Goal: Task Accomplishment & Management: Manage account settings

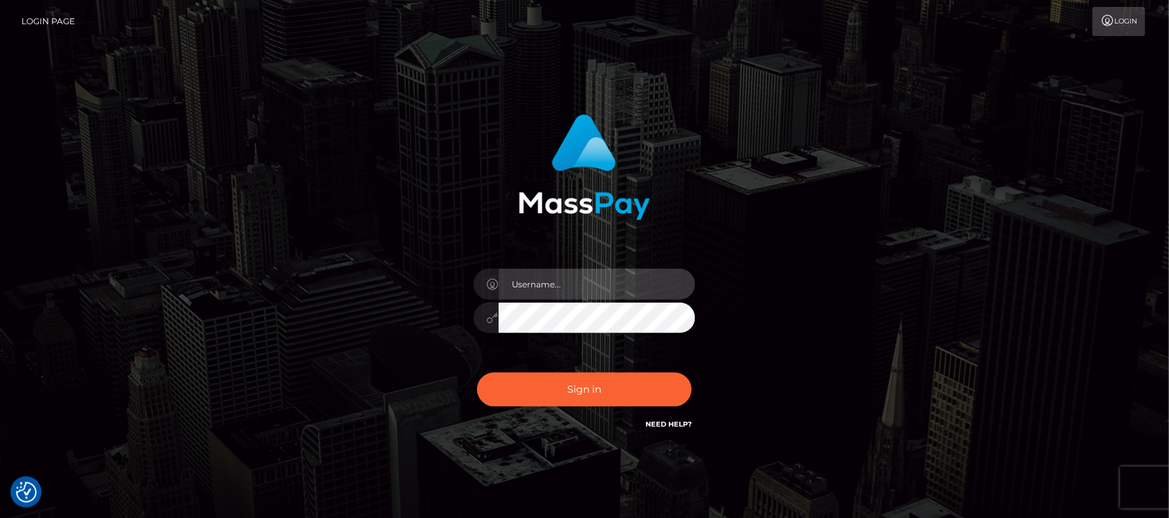
type input "hello.feetfinder"
click at [596, 285] on input "hello.feetfinder" at bounding box center [597, 284] width 197 height 31
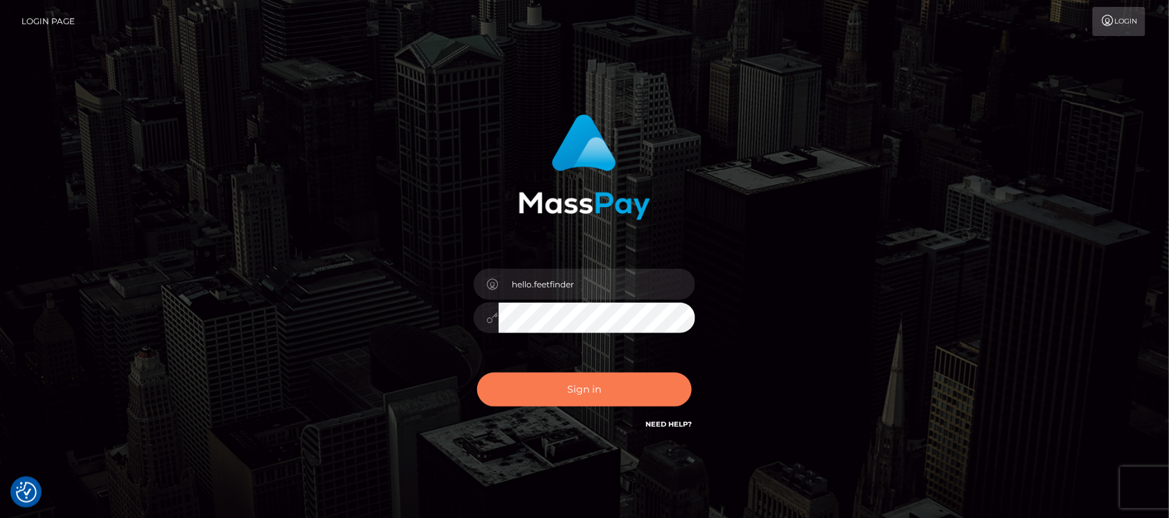
click at [639, 392] on button "Sign in" at bounding box center [584, 390] width 215 height 34
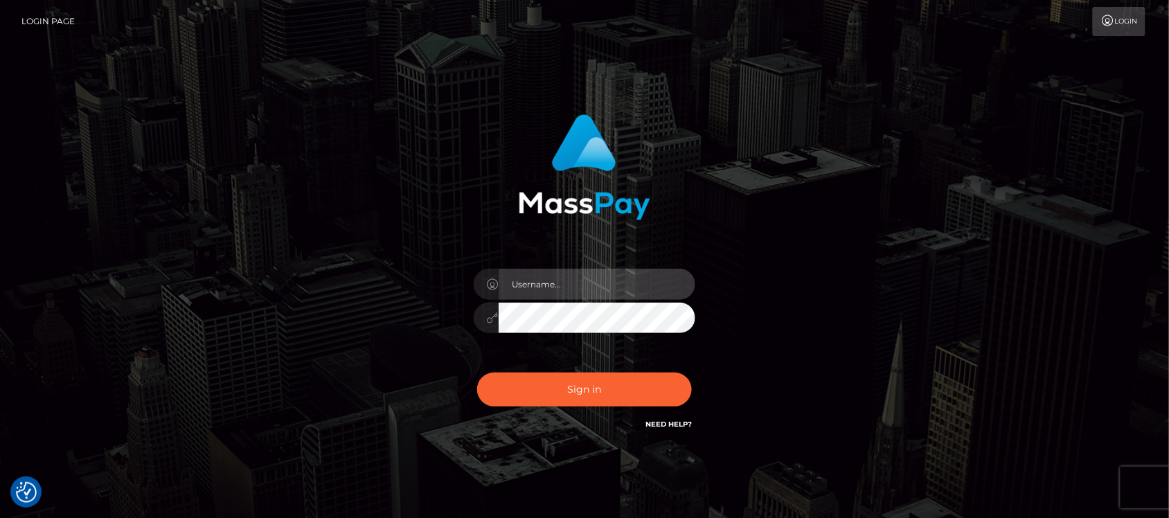
type input "hello.feetfinder"
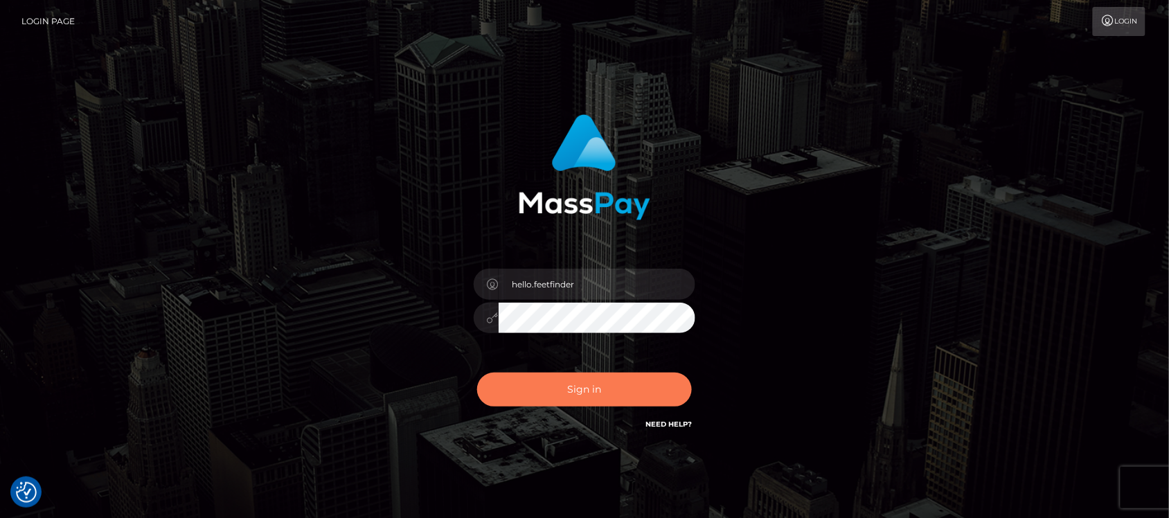
click at [639, 392] on button "Sign in" at bounding box center [584, 390] width 215 height 34
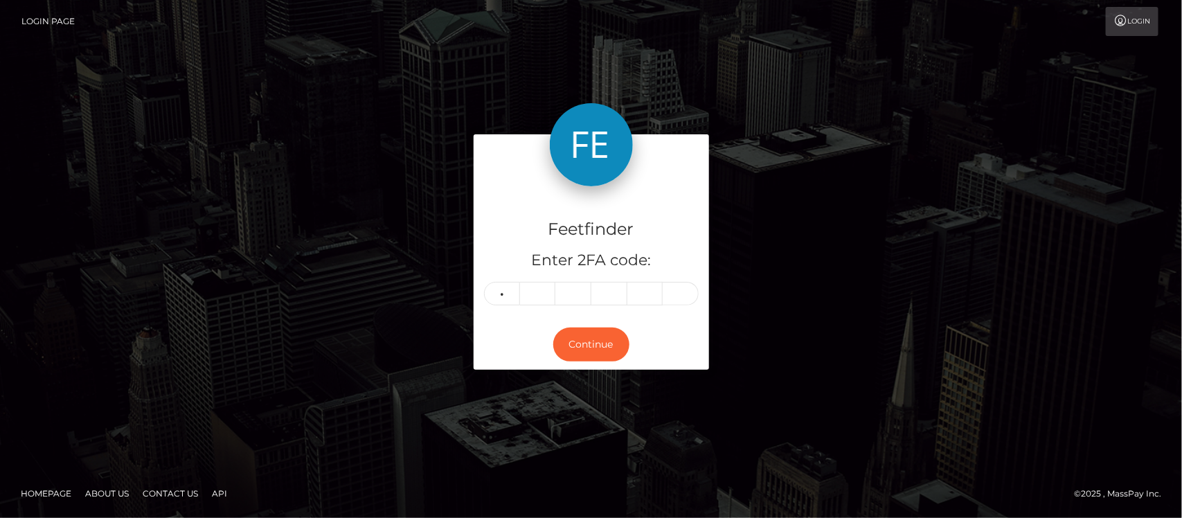
type input "1"
type input "9"
type input "0"
type input "4"
type input "5"
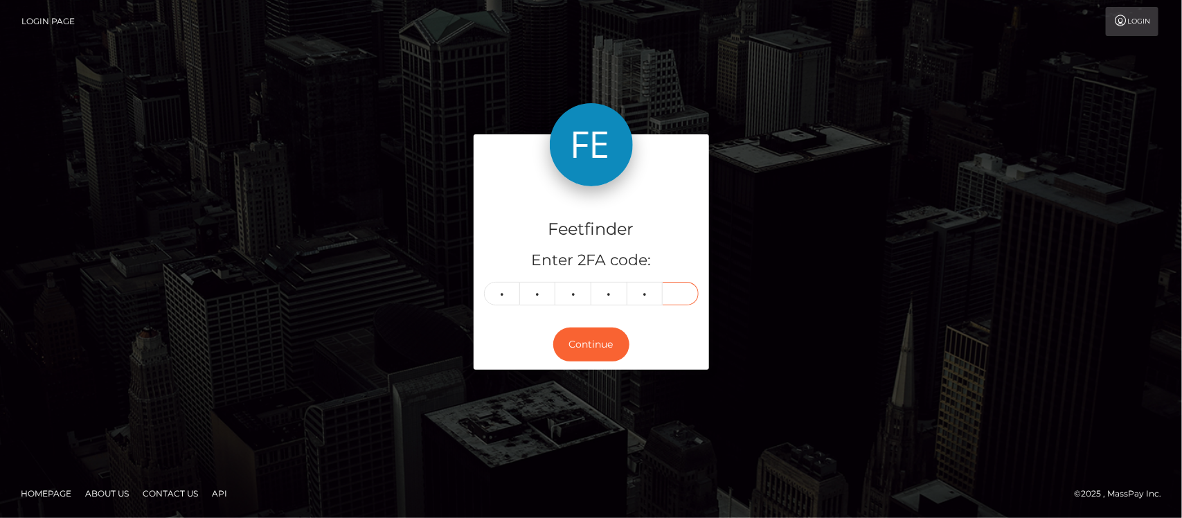
type input "8"
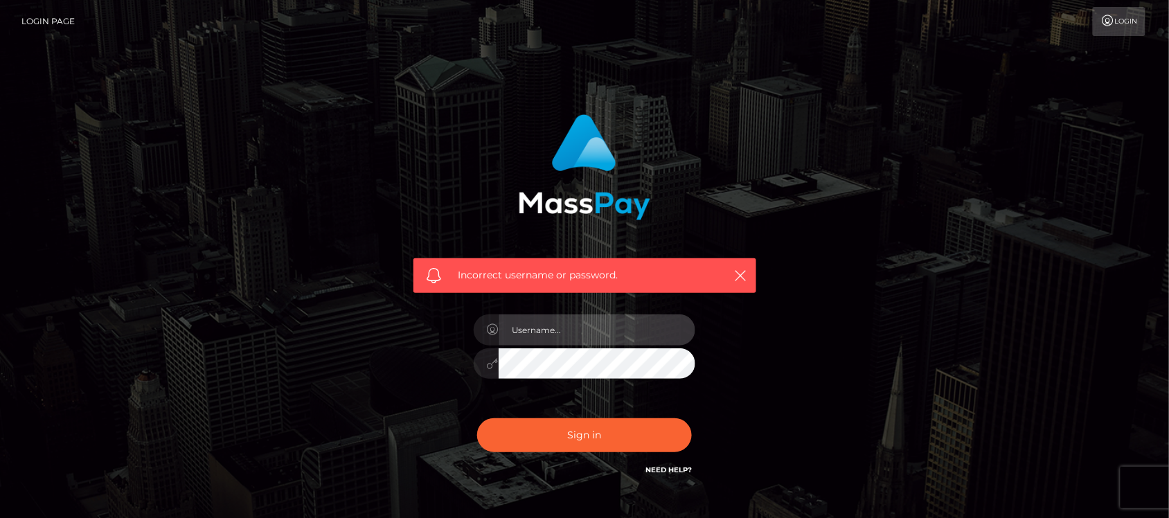
type input "hello.feetfinder"
drag, startPoint x: 601, startPoint y: 326, endPoint x: 621, endPoint y: 344, distance: 27.1
click at [603, 326] on input "hello.feetfinder" at bounding box center [597, 329] width 197 height 31
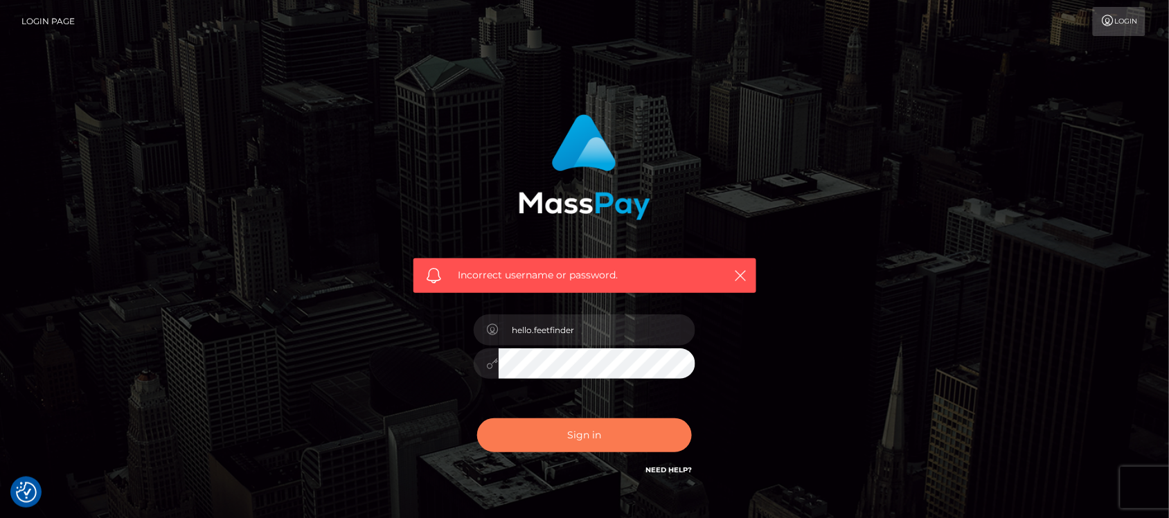
click at [556, 438] on button "Sign in" at bounding box center [584, 435] width 215 height 34
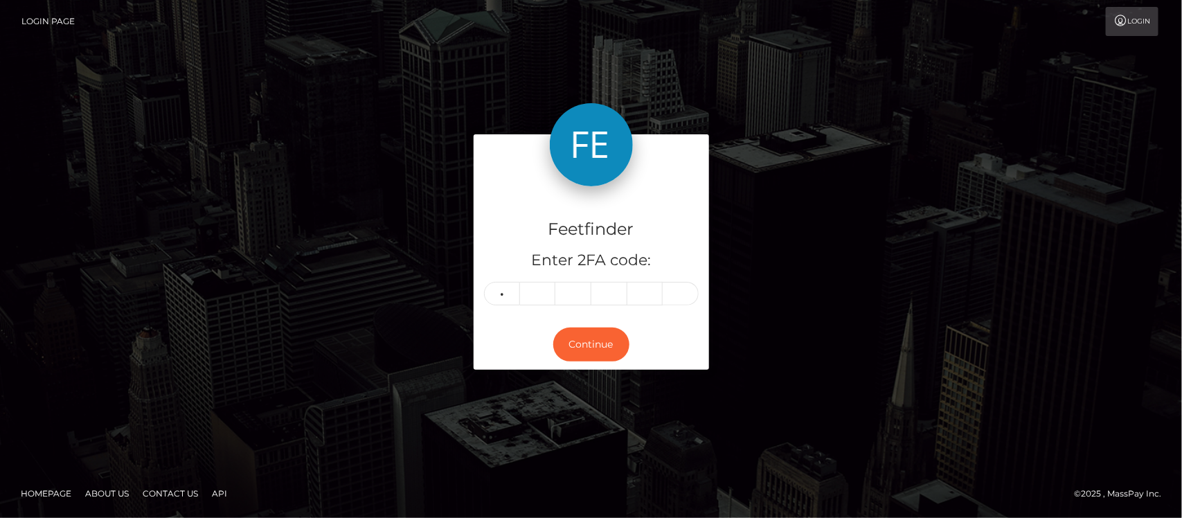
type input "5"
type input "1"
type input "0"
type input "9"
type input "6"
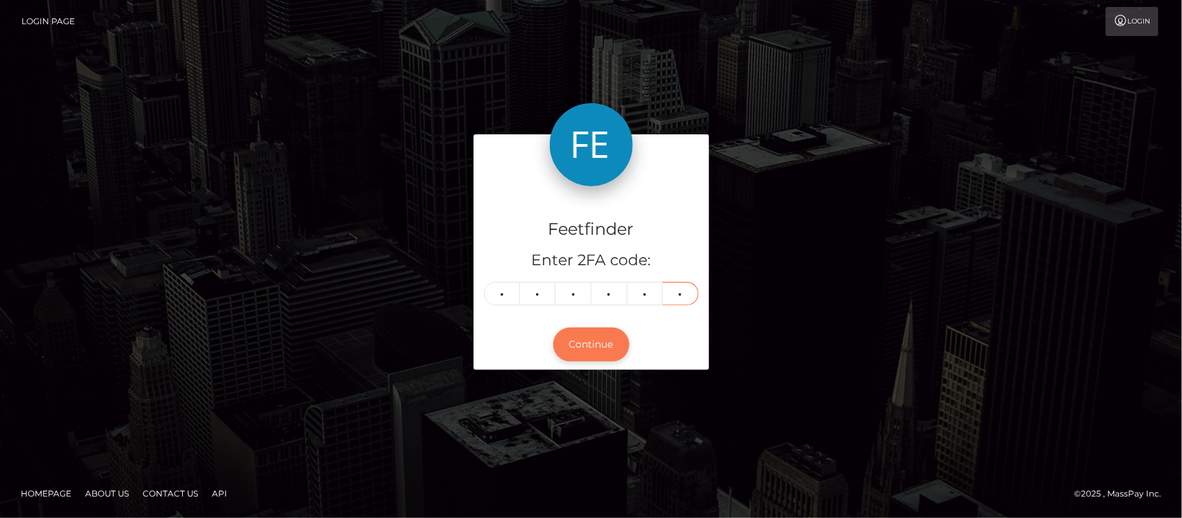
type input "2"
click at [593, 344] on button "Continue" at bounding box center [591, 345] width 76 height 34
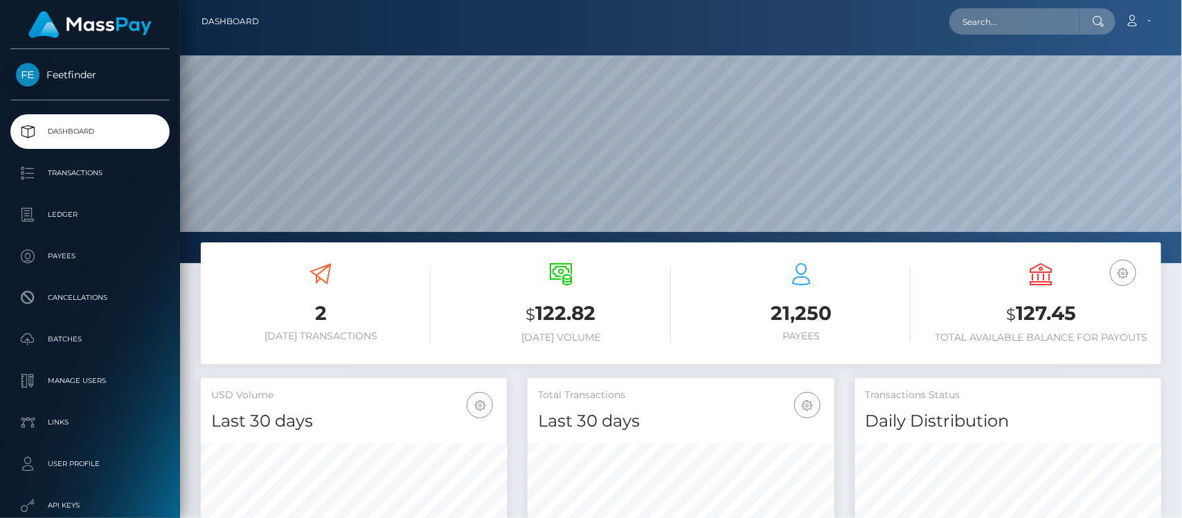
scroll to position [245, 306]
